Goal: Download file/media

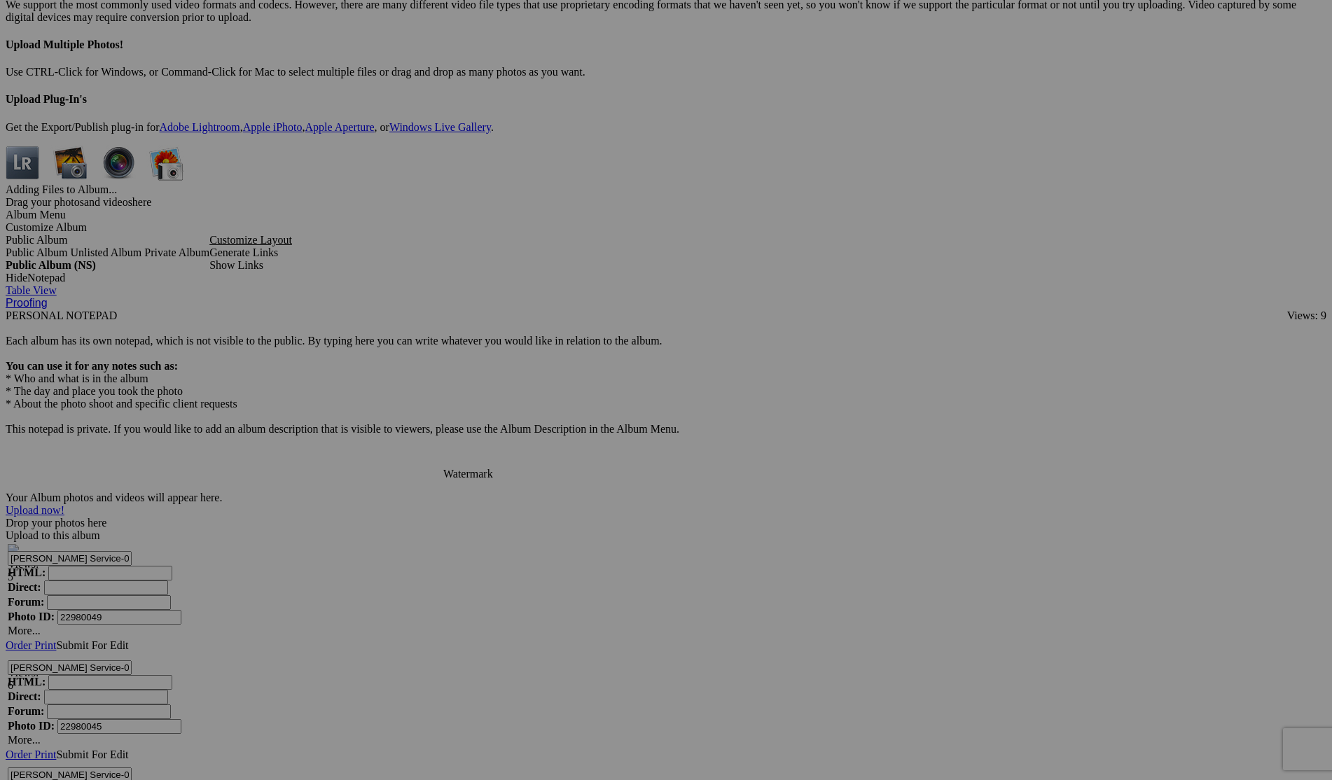
scroll to position [3514, 0]
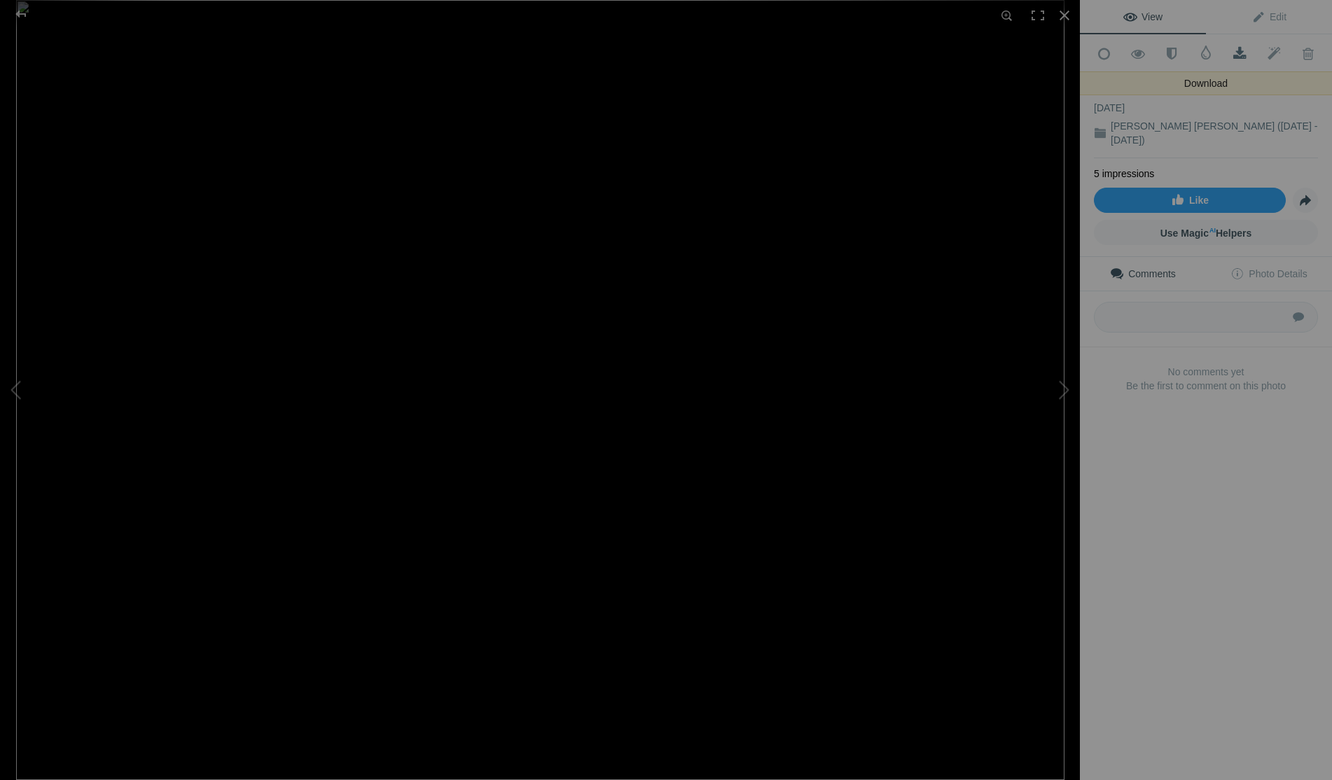
click at [1237, 52] on span at bounding box center [1240, 54] width 34 height 14
